Goal: Navigation & Orientation: Understand site structure

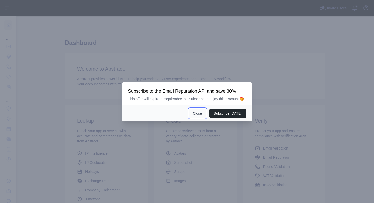
click at [194, 115] on button "Close" at bounding box center [197, 113] width 18 height 10
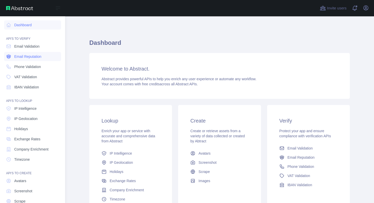
click at [15, 57] on span "Email Reputation" at bounding box center [27, 56] width 27 height 5
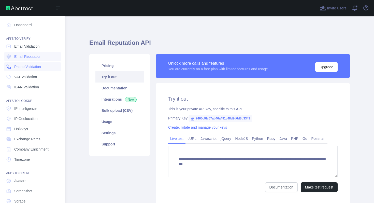
click at [15, 70] on link "Phone Validation" at bounding box center [32, 66] width 57 height 9
click at [17, 76] on span "VAT Validation" at bounding box center [25, 76] width 23 height 5
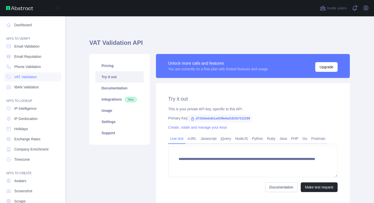
click at [17, 93] on div "API'S TO LOOKUP" at bounding box center [32, 97] width 57 height 10
click at [19, 94] on div "API'S TO LOOKUP" at bounding box center [32, 97] width 57 height 10
click at [22, 86] on span "IBAN Validation" at bounding box center [26, 86] width 25 height 5
click at [28, 56] on span "Email Reputation" at bounding box center [27, 56] width 27 height 5
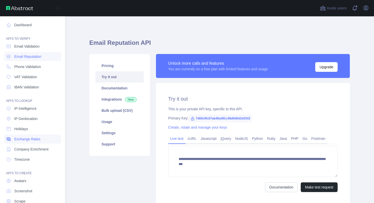
click at [17, 138] on span "Exchange Rates" at bounding box center [27, 138] width 26 height 5
